Goal: Communication & Community: Answer question/provide support

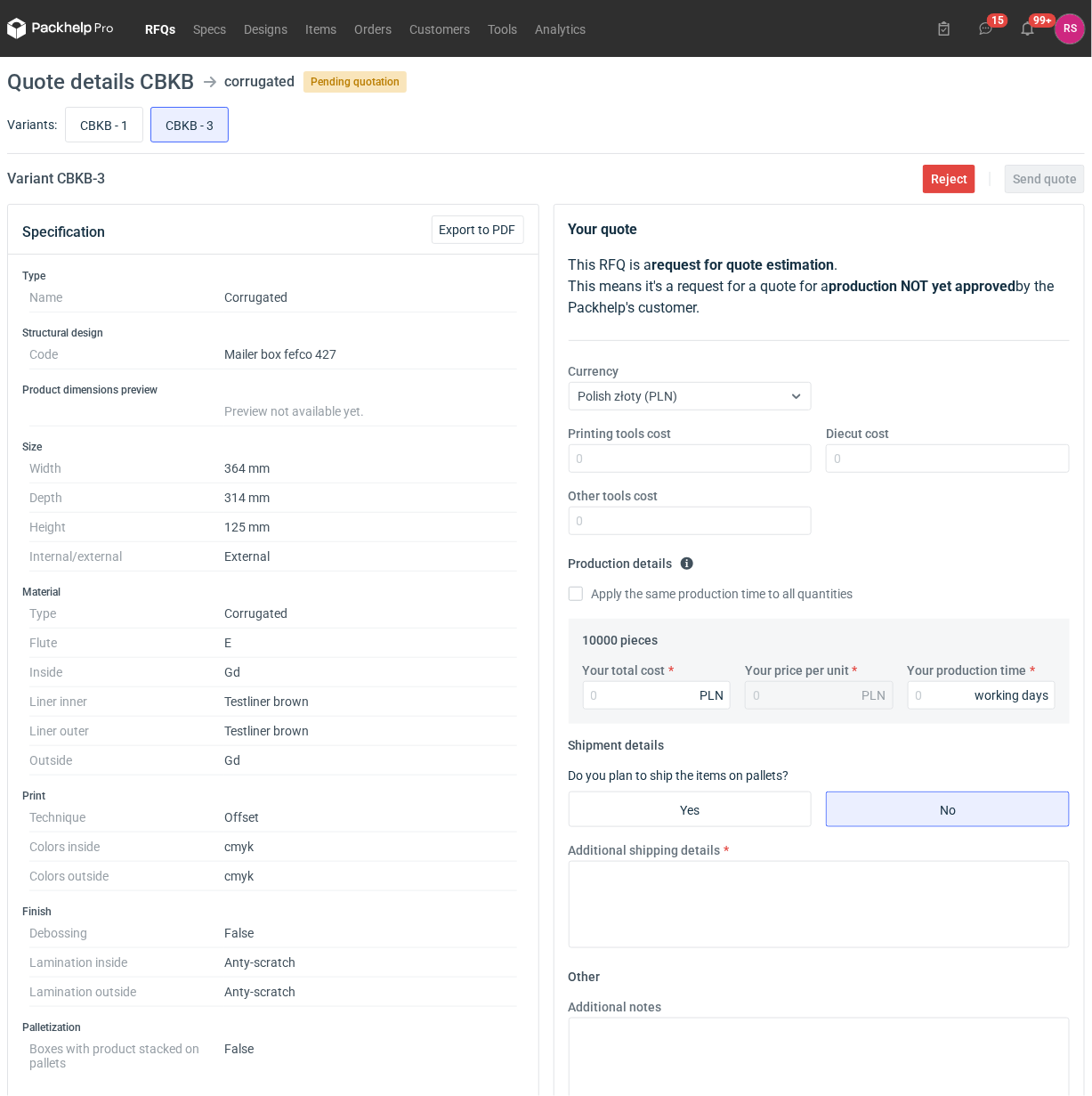
click at [162, 27] on link "RFQs" at bounding box center [161, 29] width 48 height 21
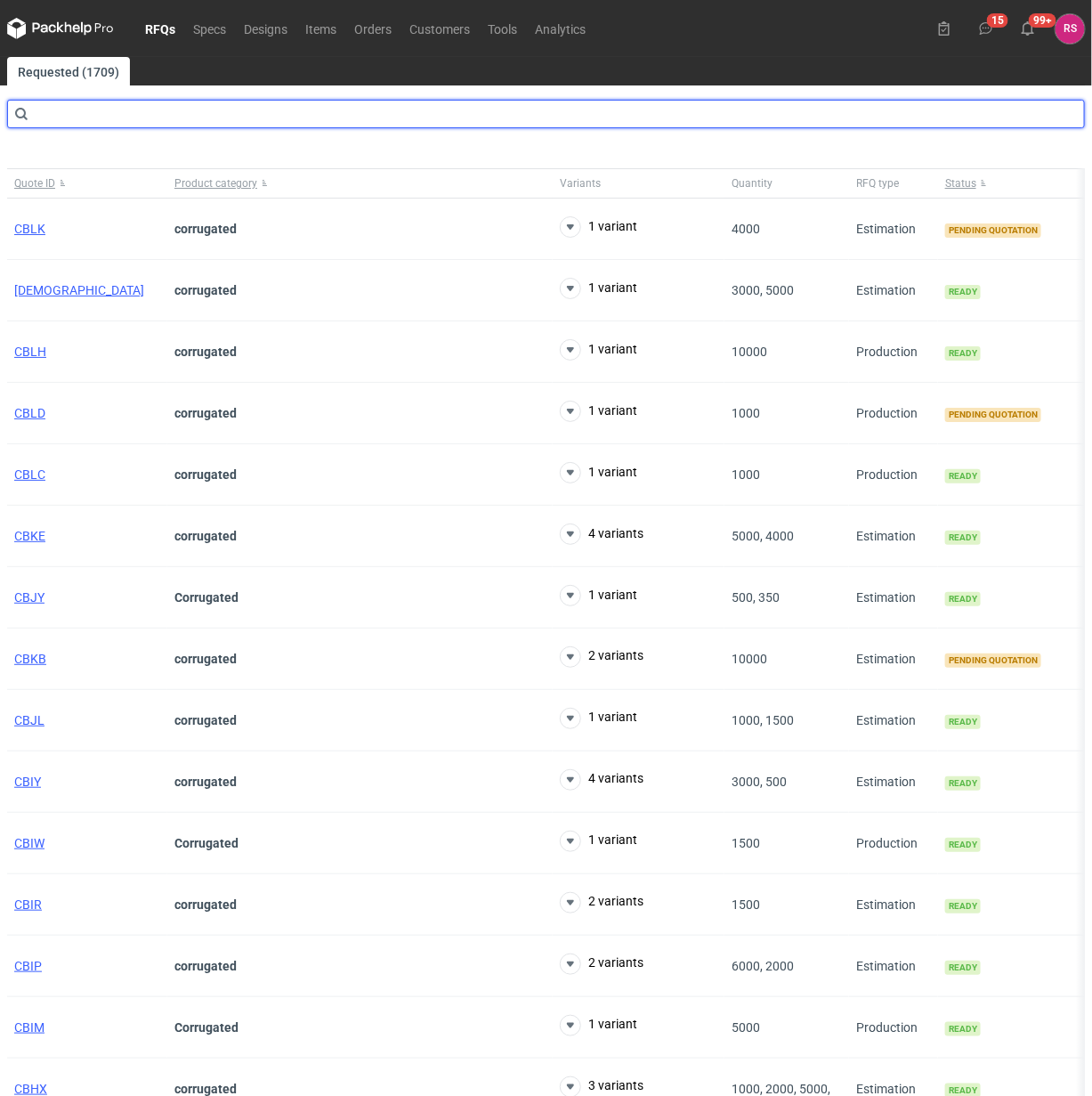
click at [144, 117] on input "text" at bounding box center [545, 114] width 1078 height 29
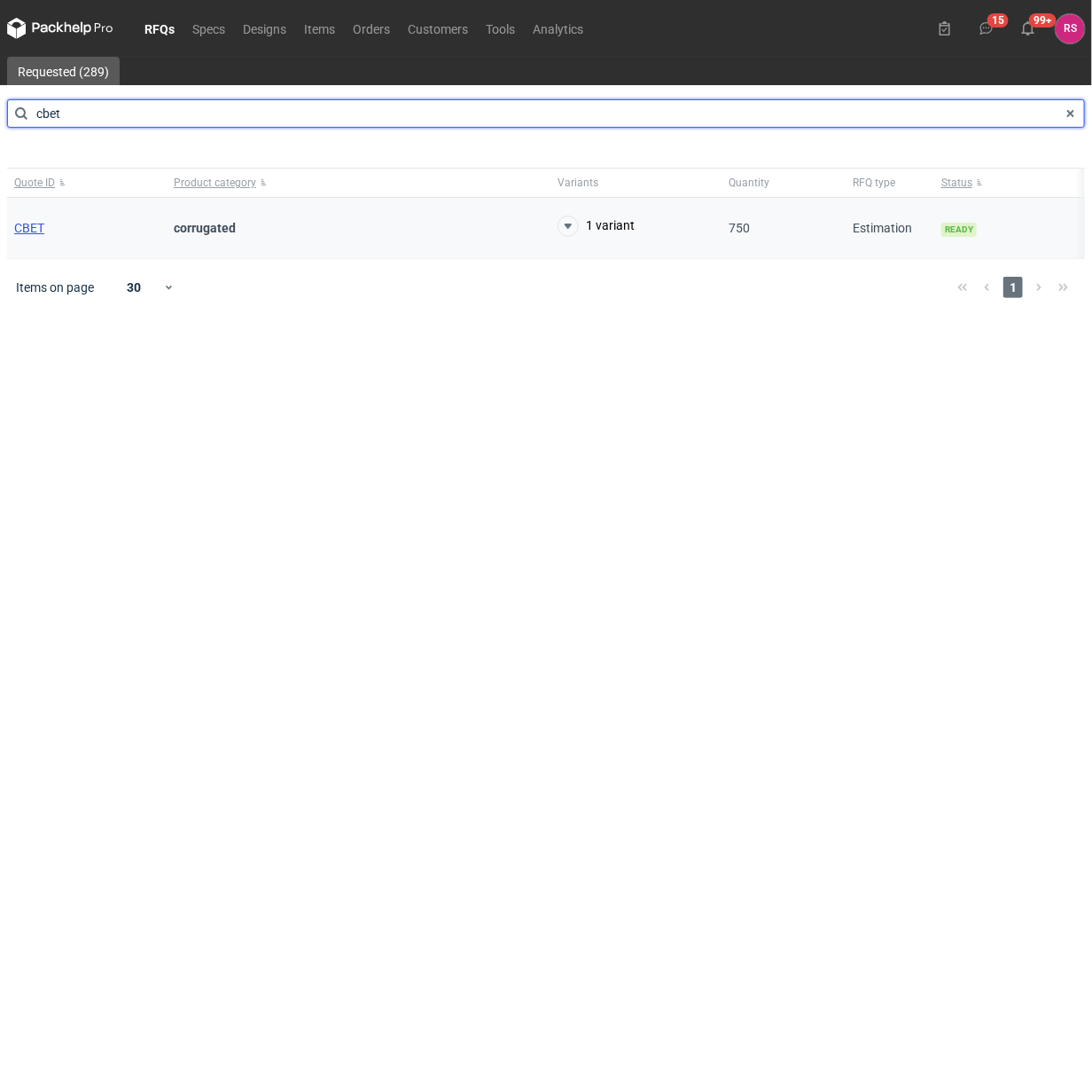
type input "cbet"
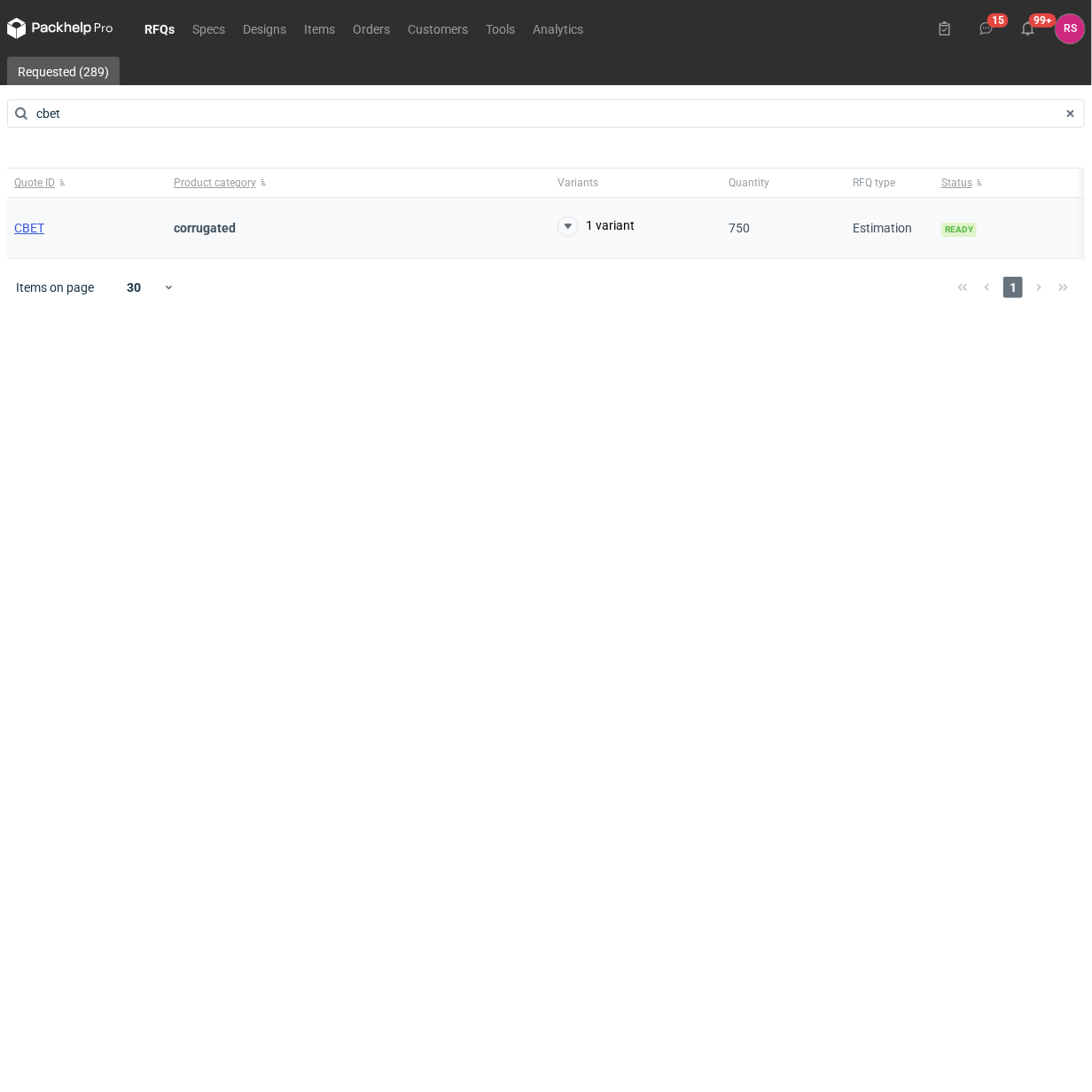
click at [38, 232] on span "CBET" at bounding box center [29, 227] width 30 height 14
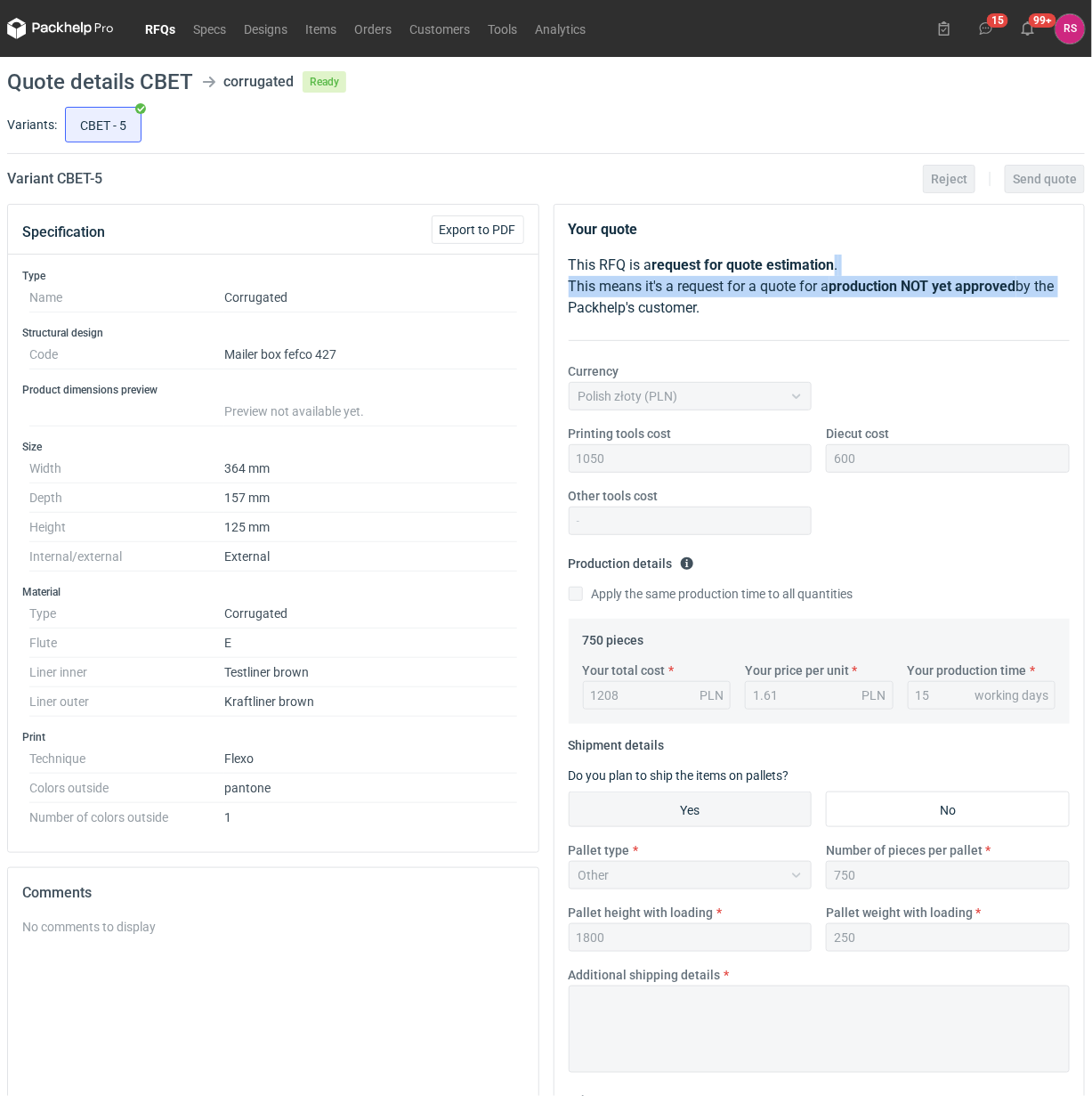
drag, startPoint x: 1082, startPoint y: 291, endPoint x: 1099, endPoint y: 259, distance: 36.2
click at [1091, 259] on html "RFQs Specs Designs Items Orders Customers Tools Analytics 15 99+ RS Rafał Stani…" at bounding box center [546, 548] width 1092 height 1096
click at [763, 103] on div "CBET - 5" at bounding box center [573, 124] width 1024 height 42
click at [318, 28] on link "Items" at bounding box center [320, 29] width 49 height 21
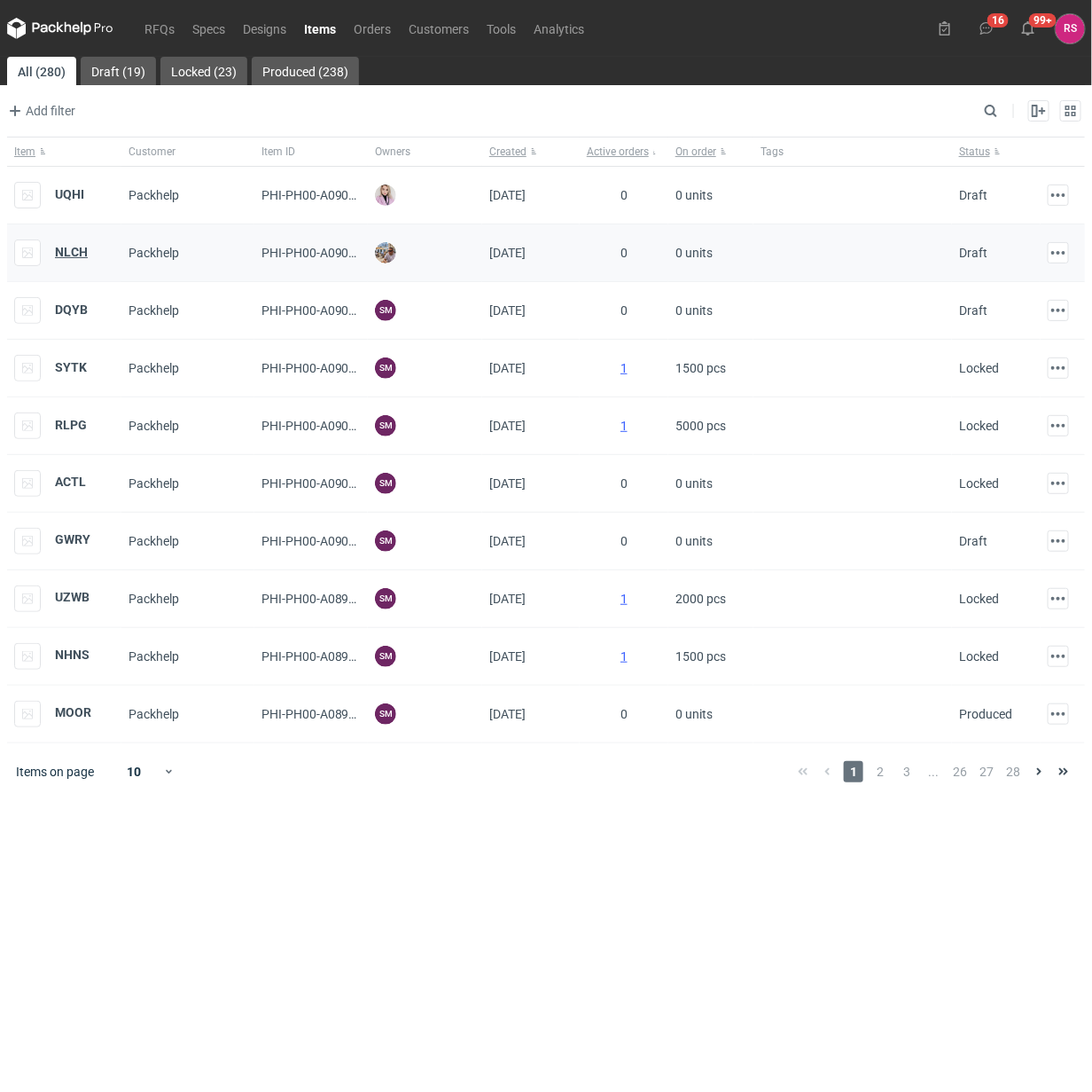
click at [66, 254] on strong "NLCH" at bounding box center [71, 251] width 33 height 14
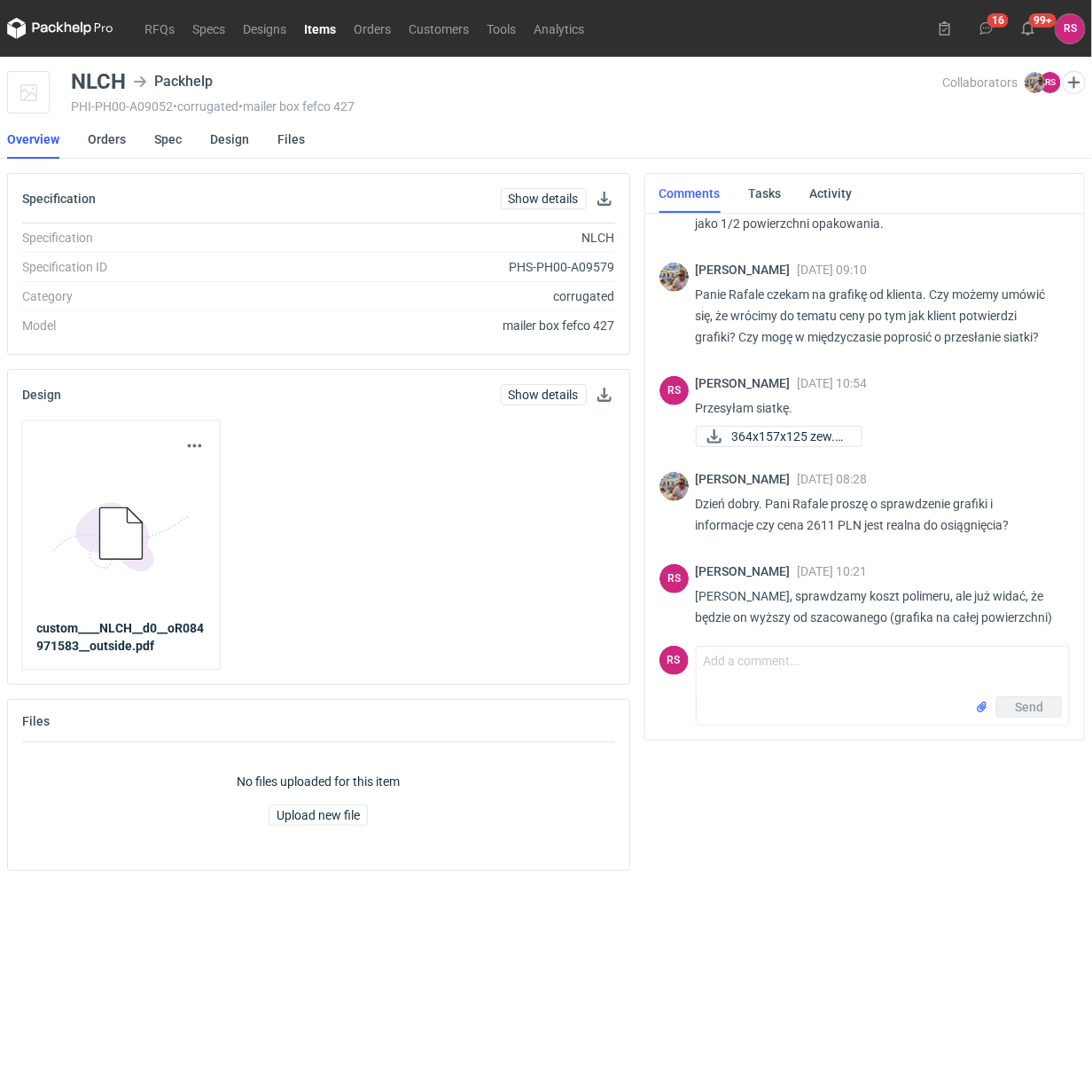
scroll to position [268, 0]
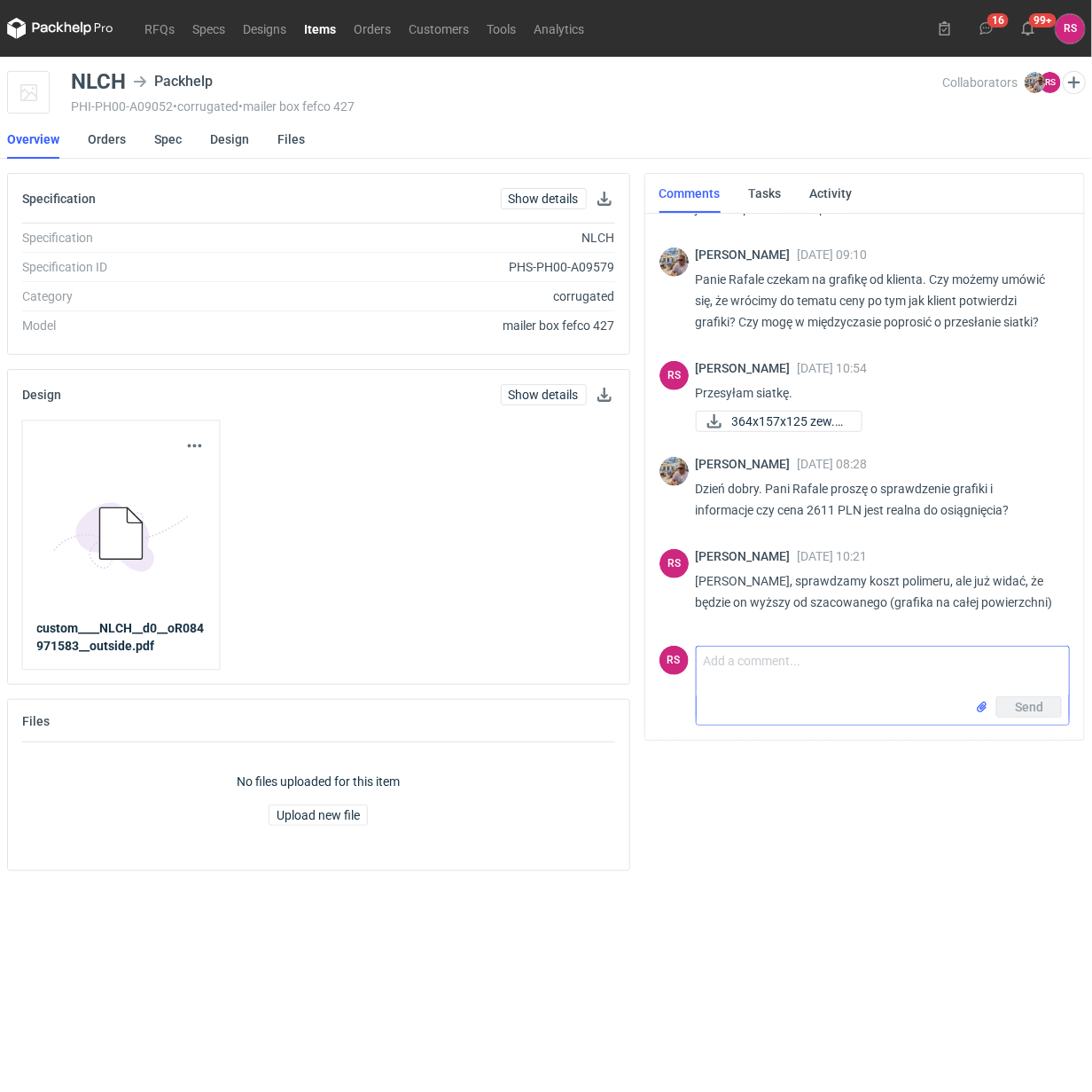
click at [817, 667] on textarea "Comment message" at bounding box center [883, 671] width 373 height 50
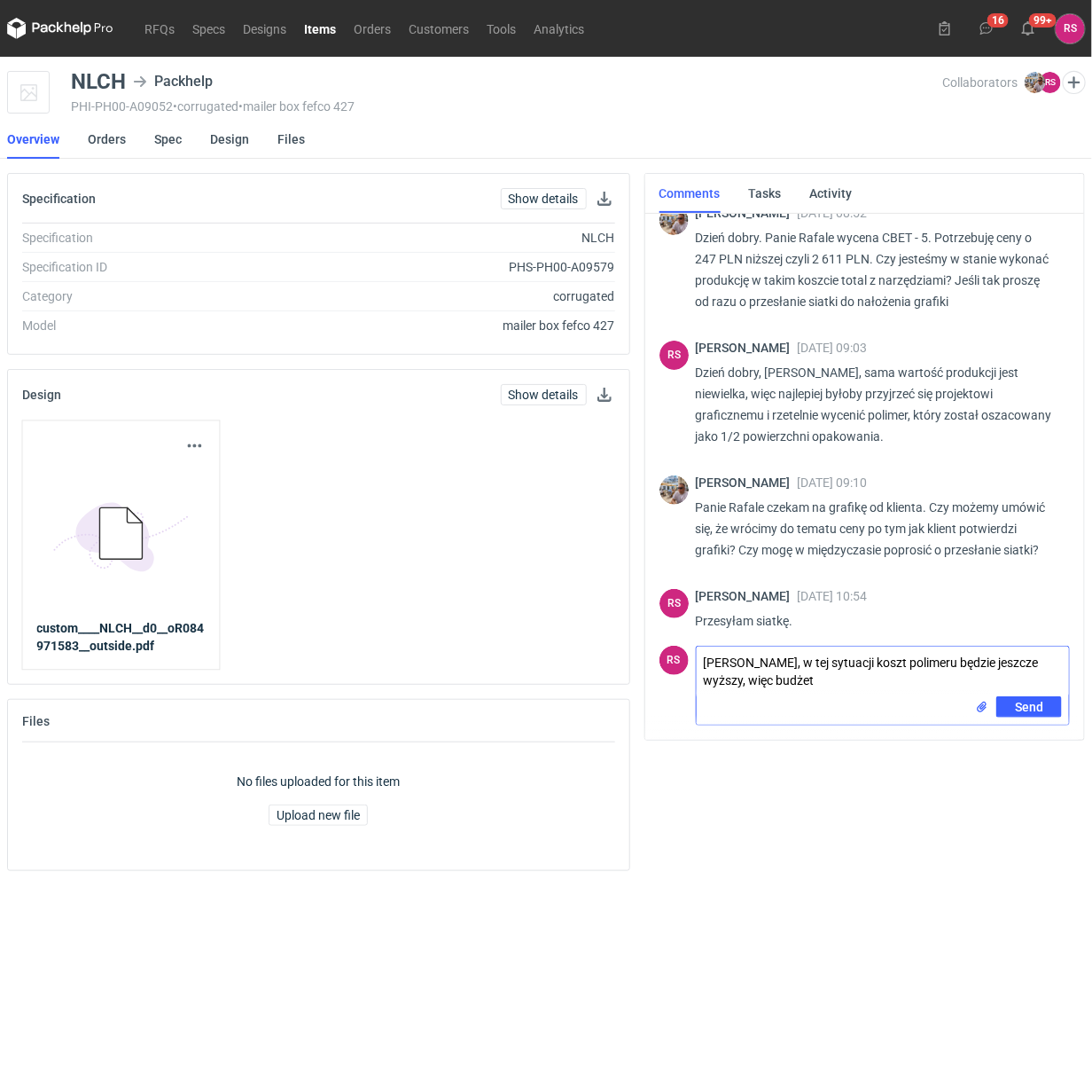
scroll to position [24, 0]
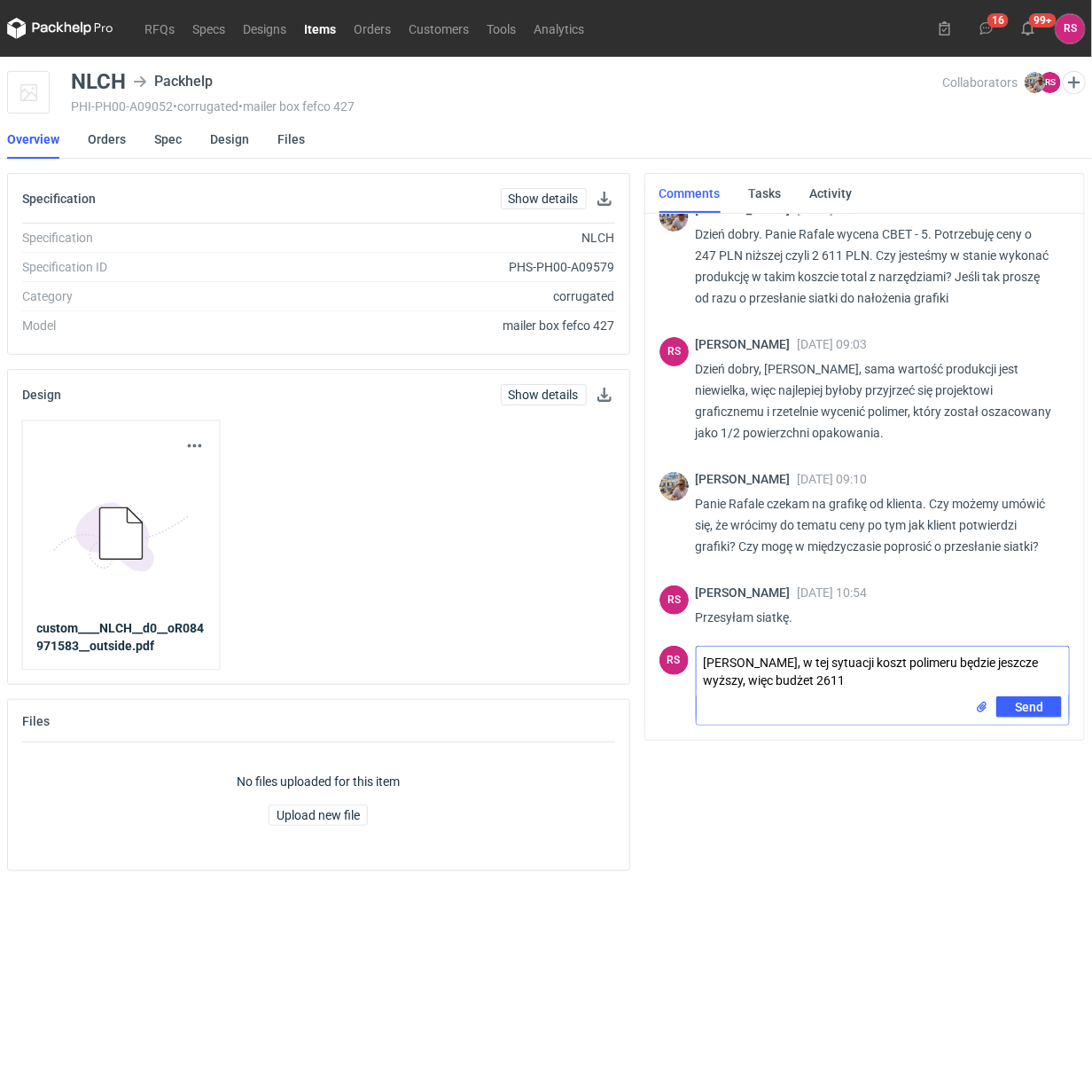
click at [884, 678] on textarea "Panie Michale, w tej sytuacji koszt polimeru będzie jeszcze wyższy, więc budżet…" at bounding box center [883, 671] width 373 height 50
click at [743, 680] on textarea "Panie Michale, w tej sytuacji koszt polimeru będzie jeszcze wyższy, więc budżet…" at bounding box center [883, 671] width 373 height 50
type textarea "Panie Michale, w tej sytuacji koszt polimeru będzie jeszcze wyższy (ok. 2000 zł…"
click at [1032, 700] on span "Send" at bounding box center [1030, 706] width 29 height 12
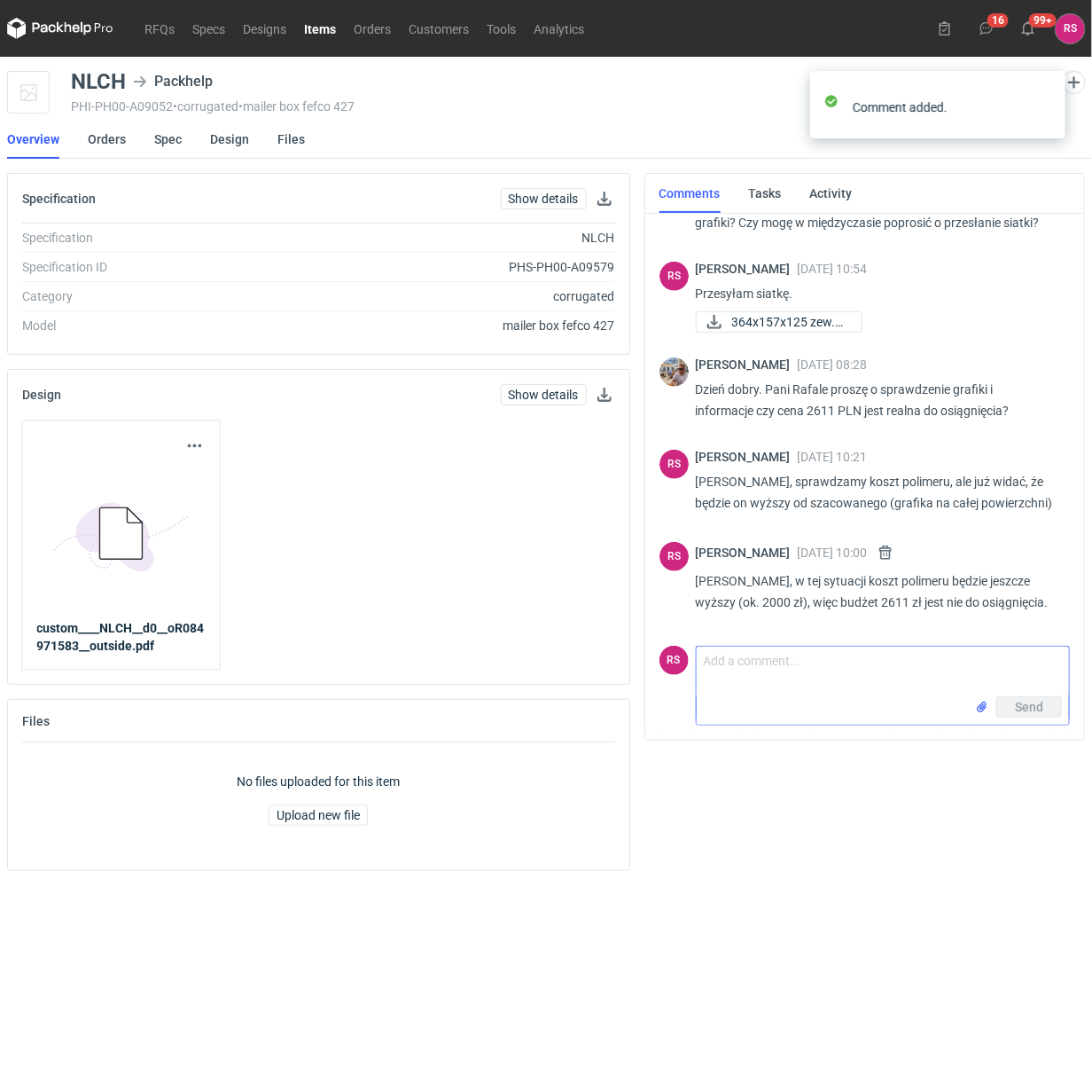
scroll to position [388, 0]
click at [319, 27] on link "Items" at bounding box center [320, 29] width 50 height 21
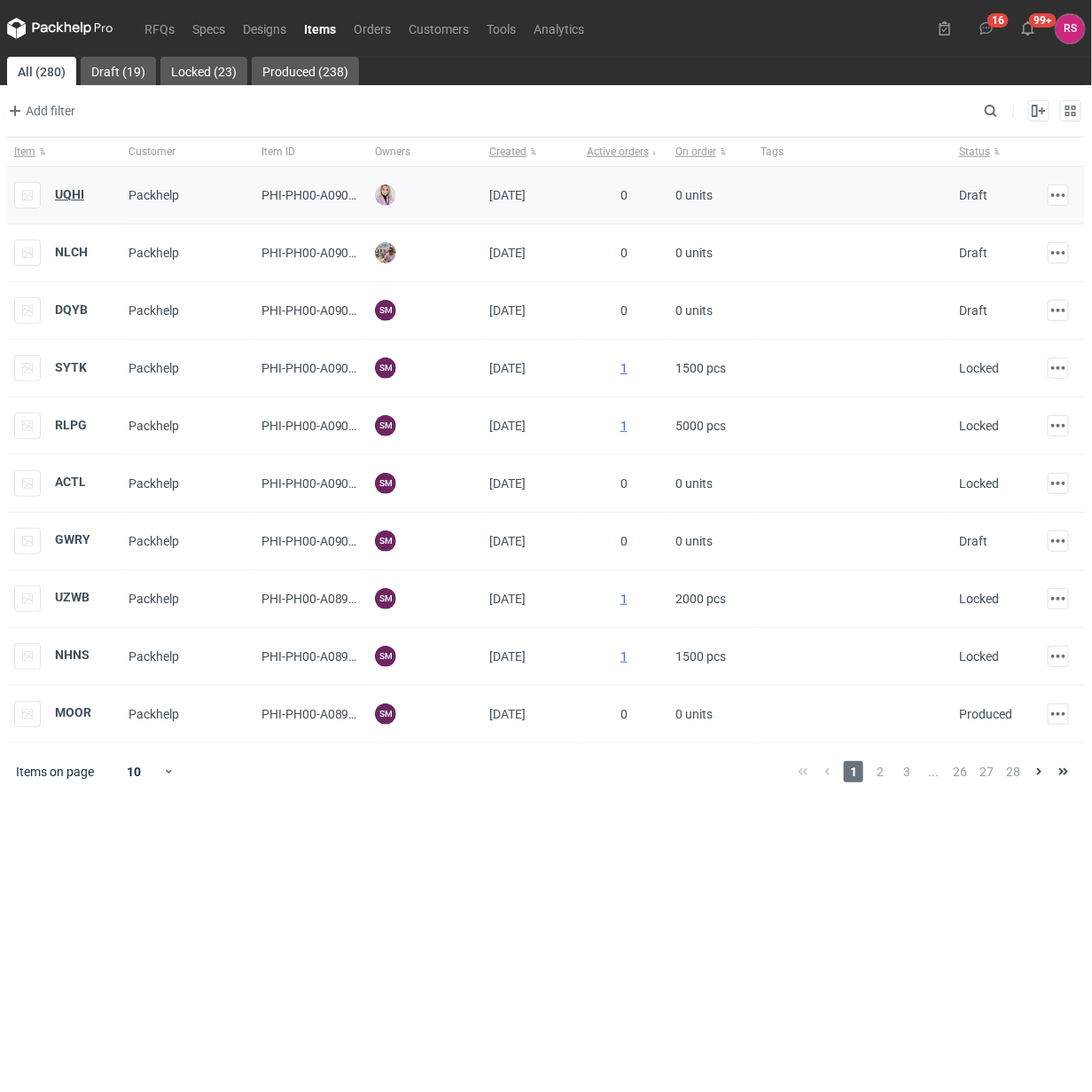
click at [59, 193] on strong "UQHI" at bounding box center [69, 193] width 30 height 14
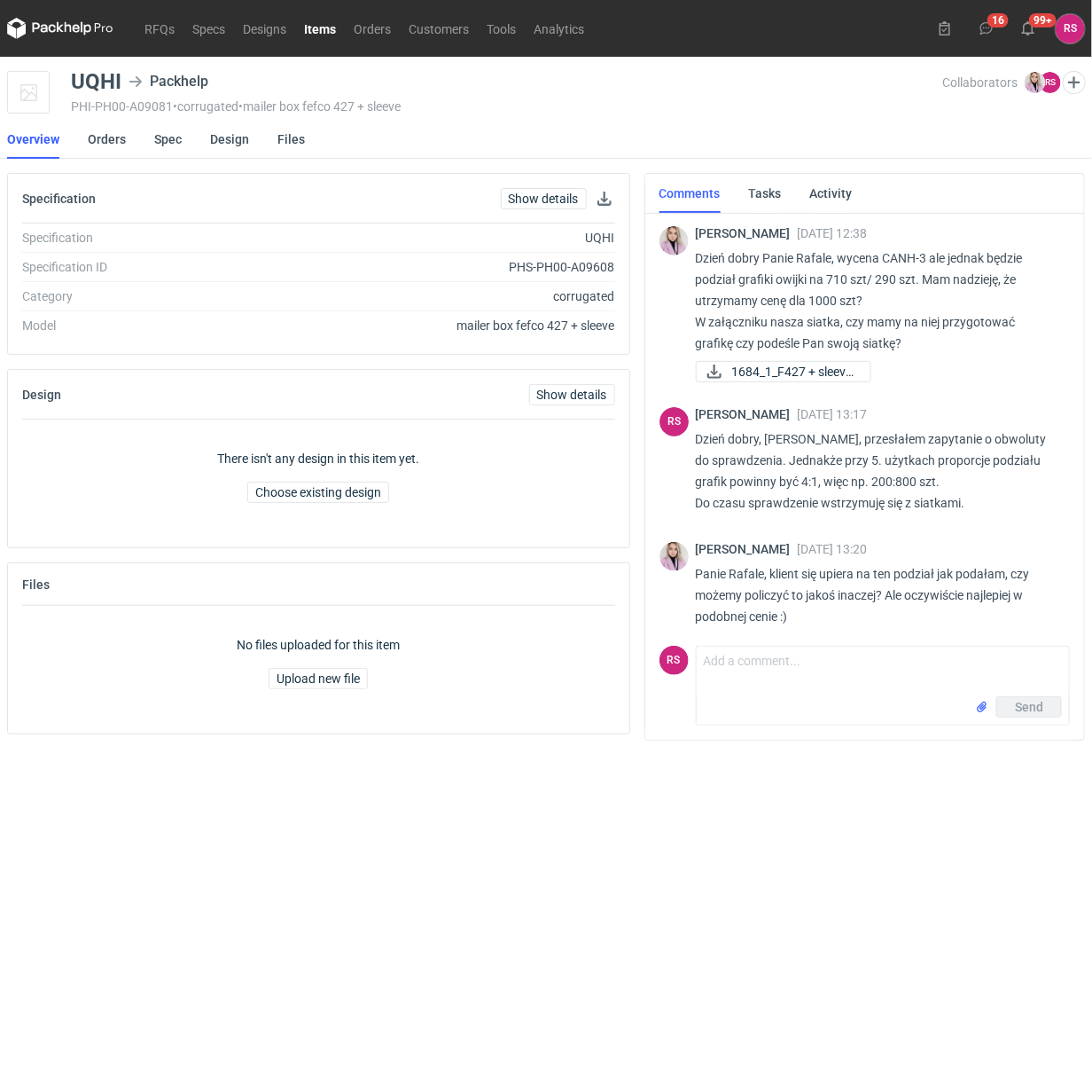
scroll to position [13, 0]
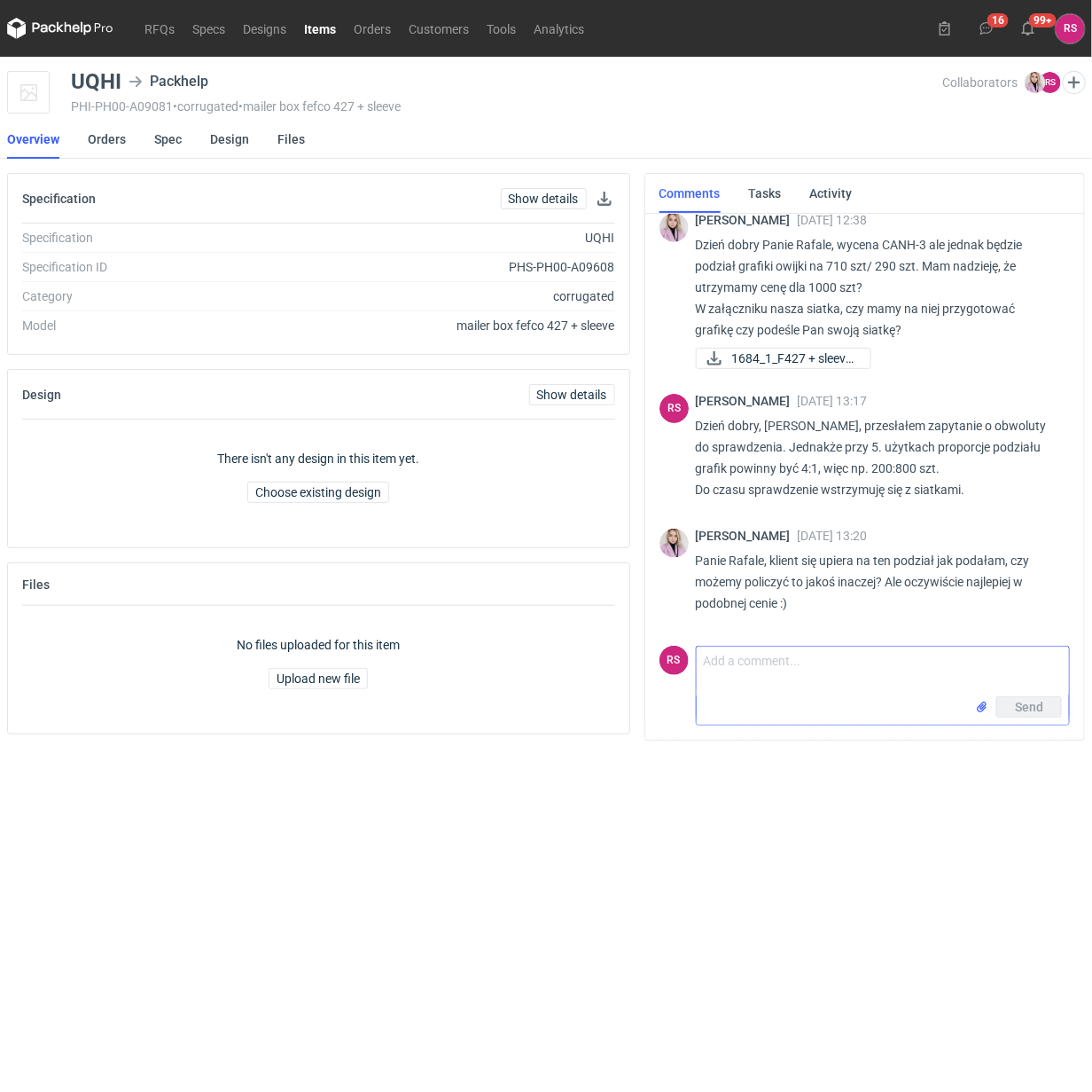
click at [841, 665] on textarea "Comment message" at bounding box center [883, 671] width 373 height 50
type textarea "Dzień dobry, Pani Klaudio, w sytuacji takiego podziału grafik nie ma szans zbli…"
drag, startPoint x: 891, startPoint y: 685, endPoint x: 665, endPoint y: 646, distance: 229.3
click at [665, 646] on div "RS Comment message Dzień dobry, Pani Klaudio, w sytuacji takiego podziału grafi…" at bounding box center [865, 682] width 411 height 87
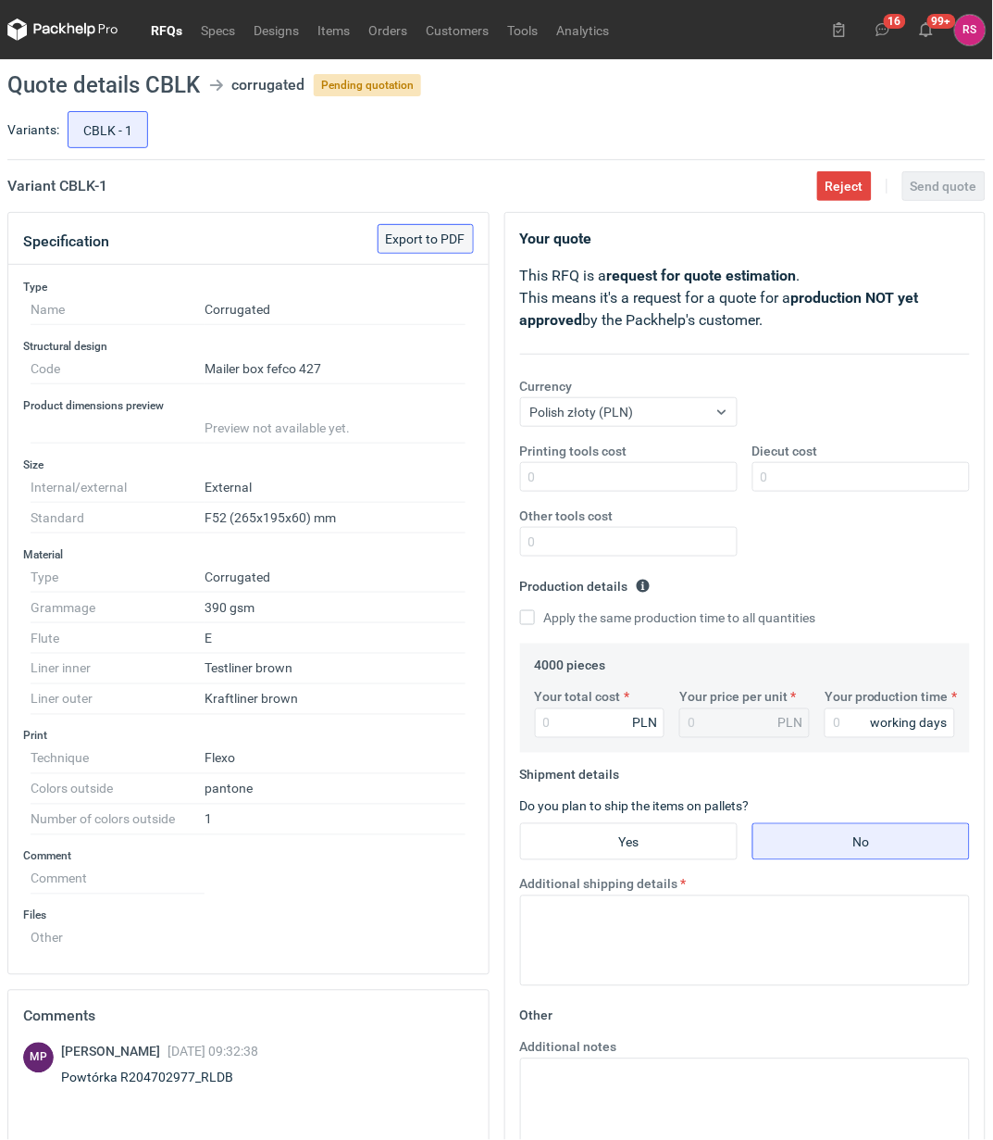
click at [430, 238] on span "Export to PDF" at bounding box center [426, 238] width 80 height 13
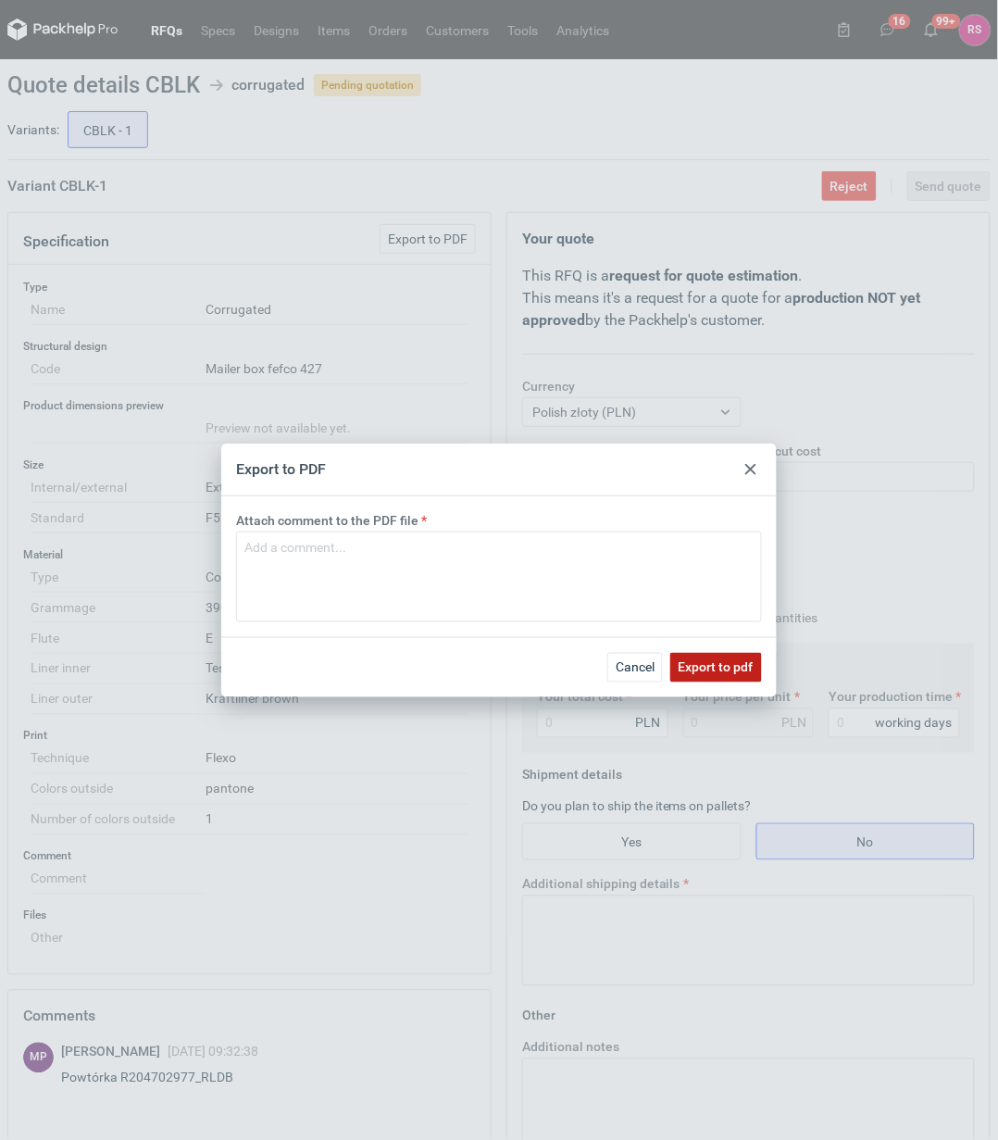
click at [717, 665] on span "Export to pdf" at bounding box center [716, 667] width 75 height 13
